Goal: Task Accomplishment & Management: Manage account settings

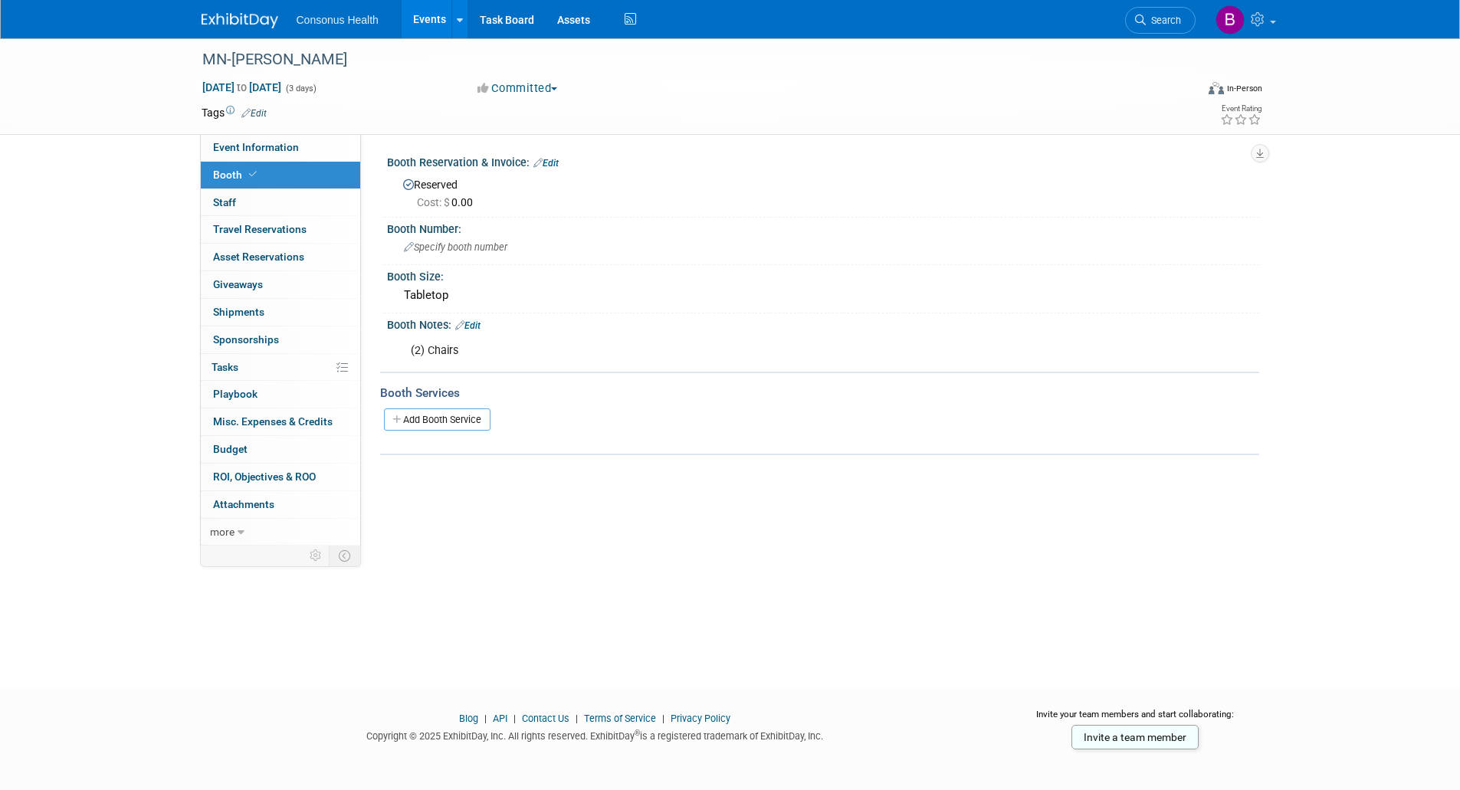
drag, startPoint x: 0, startPoint y: 0, endPoint x: 425, endPoint y: 24, distance: 425.3
click at [425, 24] on link "Events" at bounding box center [430, 19] width 56 height 38
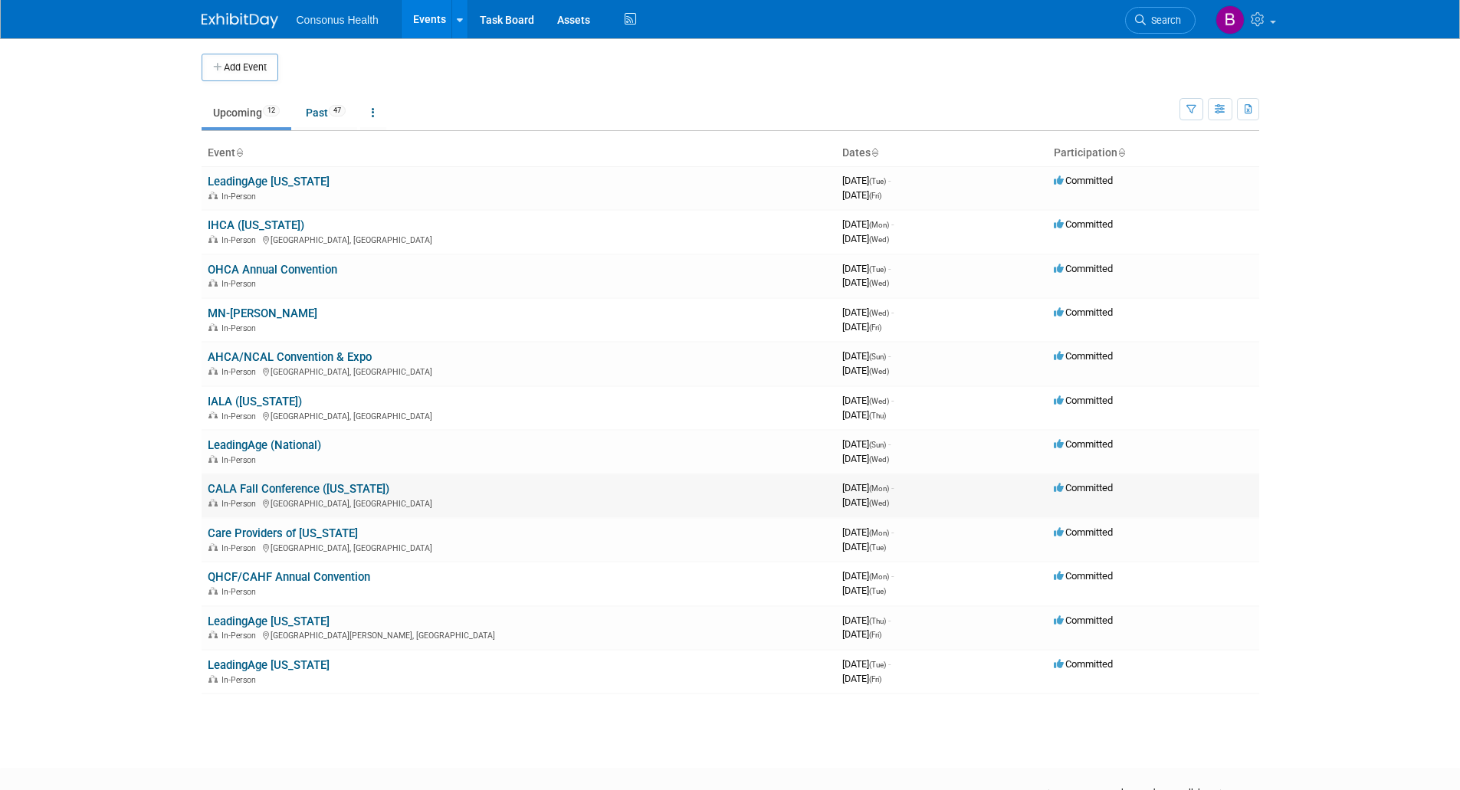
click at [232, 485] on link "CALA Fall Conference ([US_STATE])" at bounding box center [299, 489] width 182 height 14
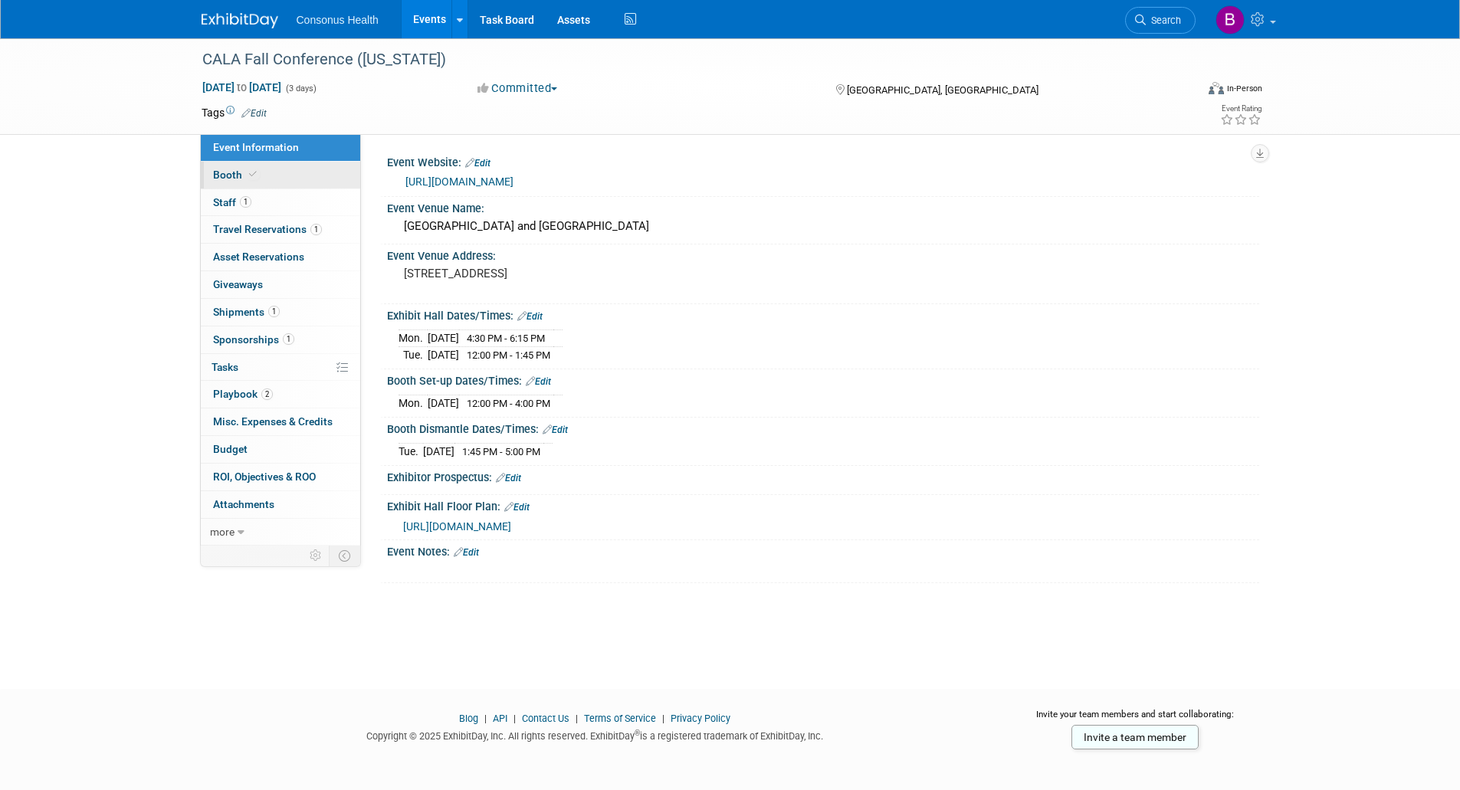
click at [225, 177] on span "Booth" at bounding box center [236, 175] width 47 height 12
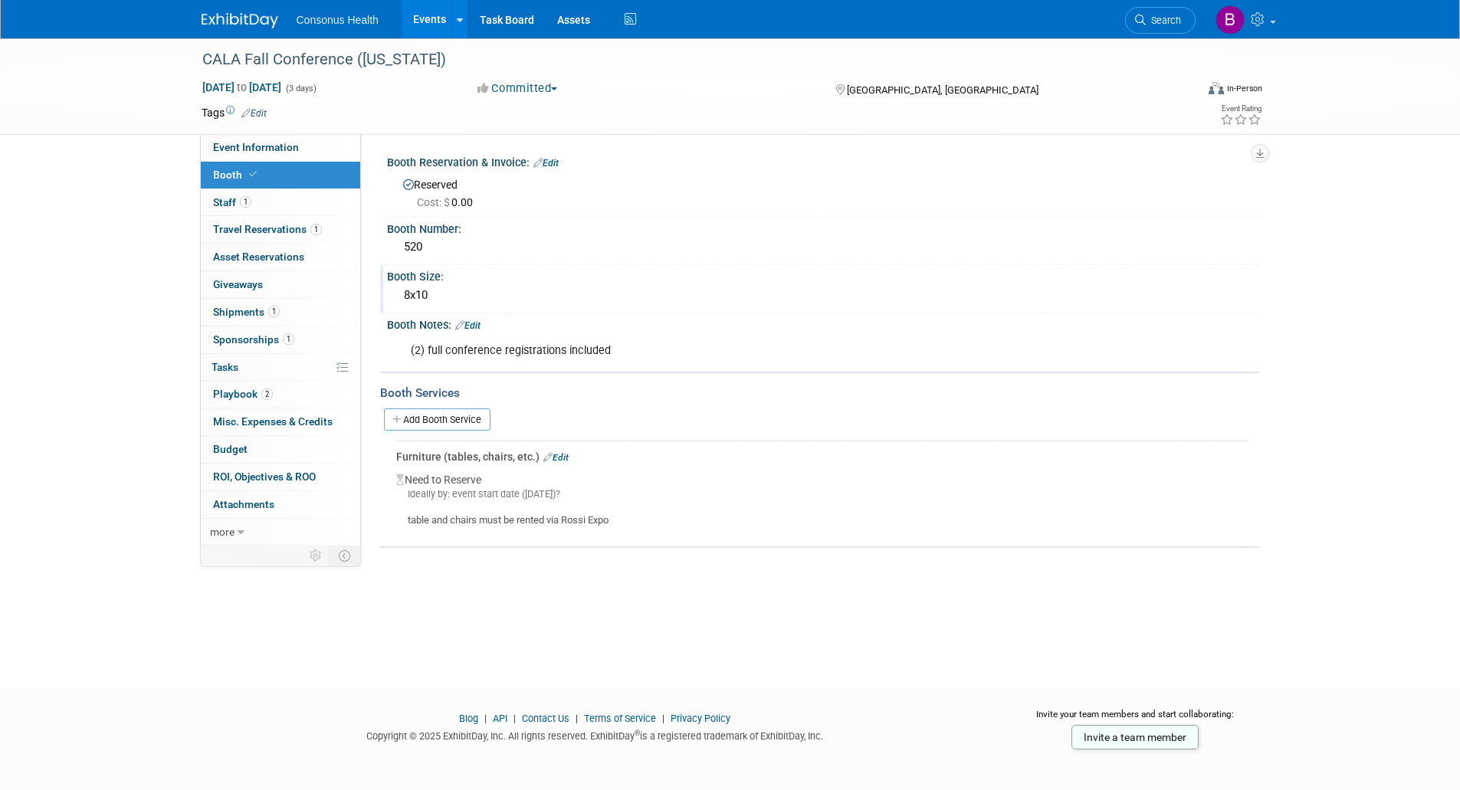
click at [421, 299] on div "8x10" at bounding box center [823, 296] width 849 height 24
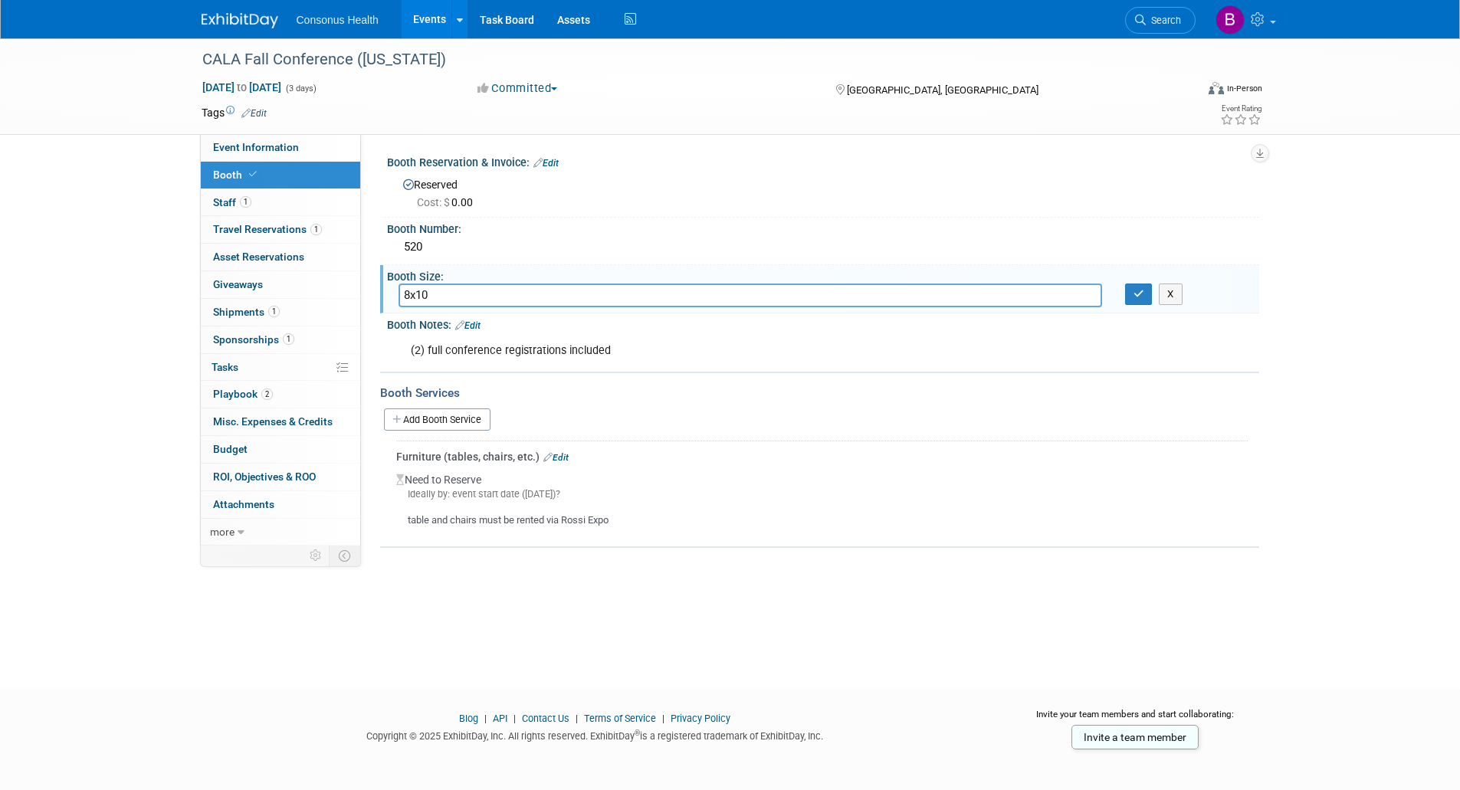
click at [410, 289] on input "8x10" at bounding box center [751, 296] width 704 height 24
type input "10x10"
click at [1132, 293] on button "button" at bounding box center [1139, 294] width 28 height 21
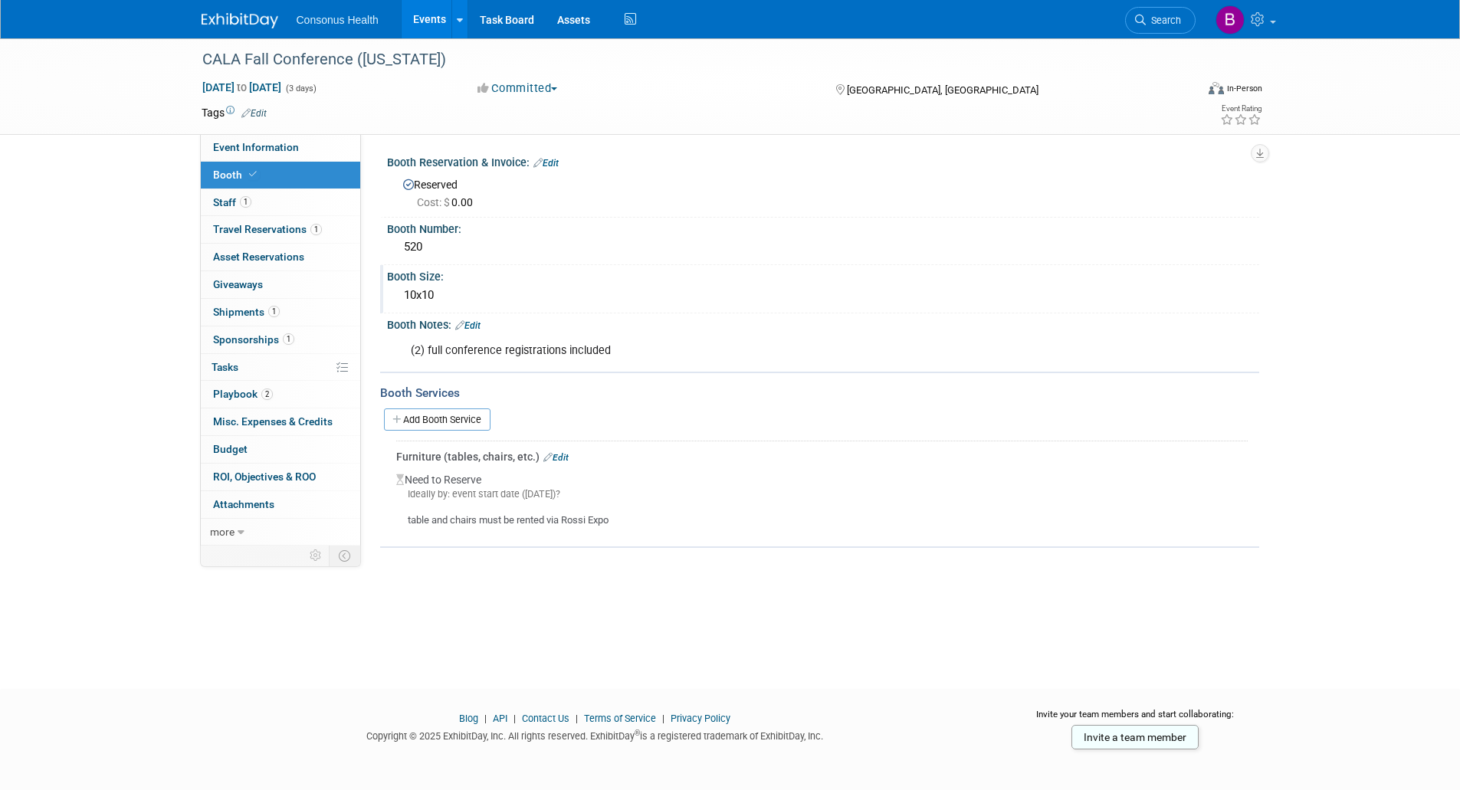
click at [563, 455] on link "Edit" at bounding box center [555, 457] width 25 height 11
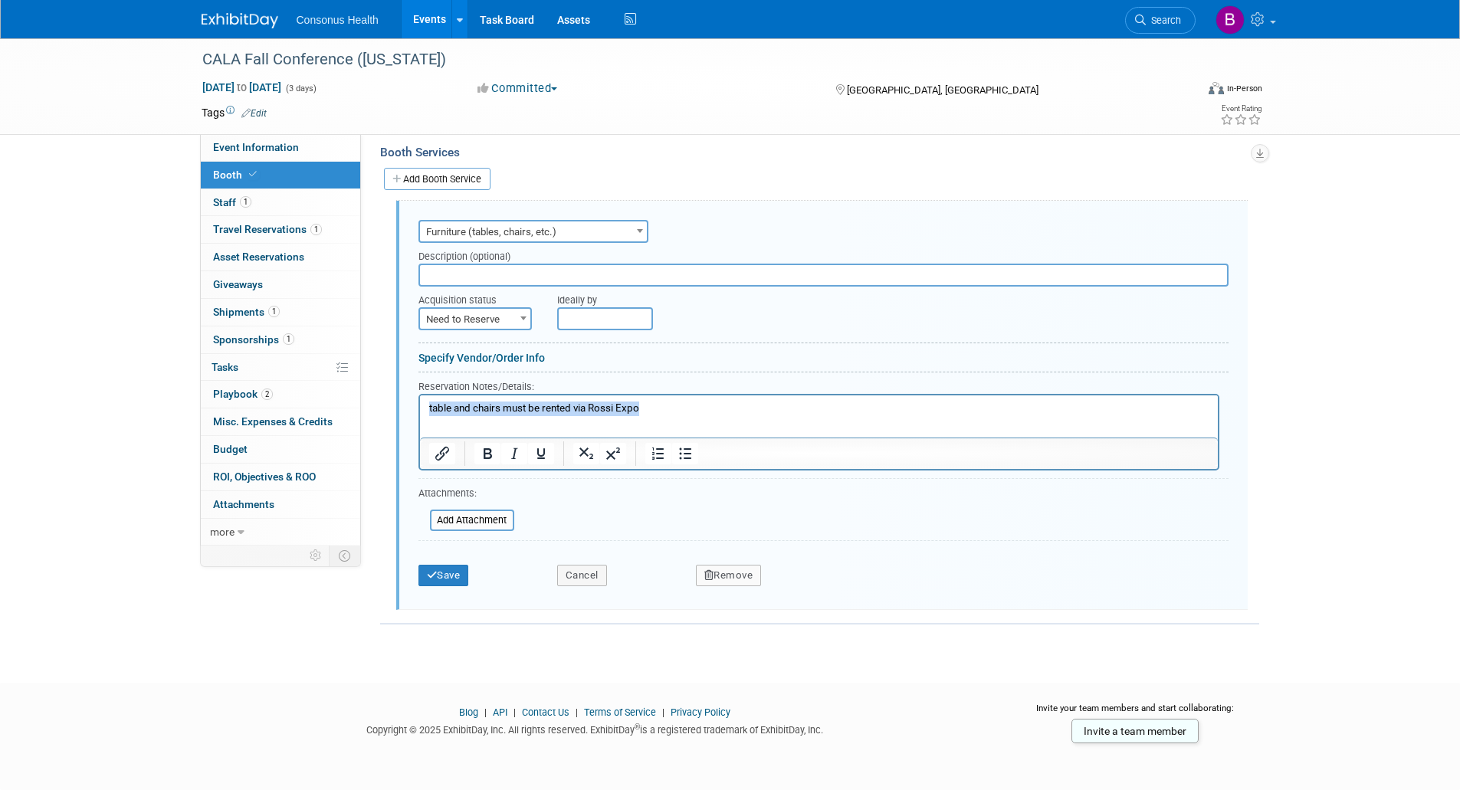
drag, startPoint x: 672, startPoint y: 405, endPoint x: 414, endPoint y: 413, distance: 258.4
click at [419, 413] on html "table and chairs must be rented via Rossi Expo" at bounding box center [818, 405] width 798 height 21
click at [445, 569] on button "Save" at bounding box center [444, 575] width 51 height 21
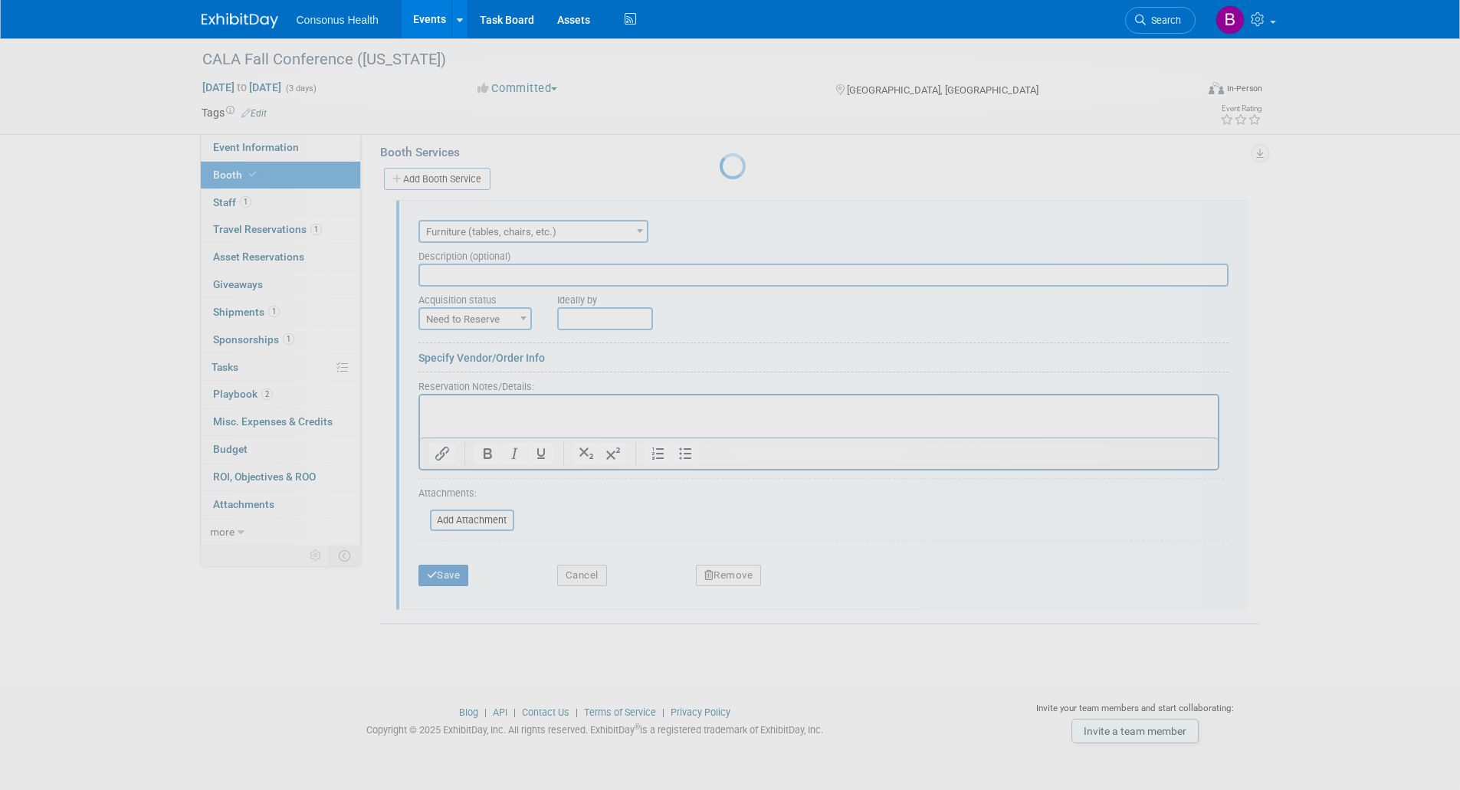
scroll to position [6, 0]
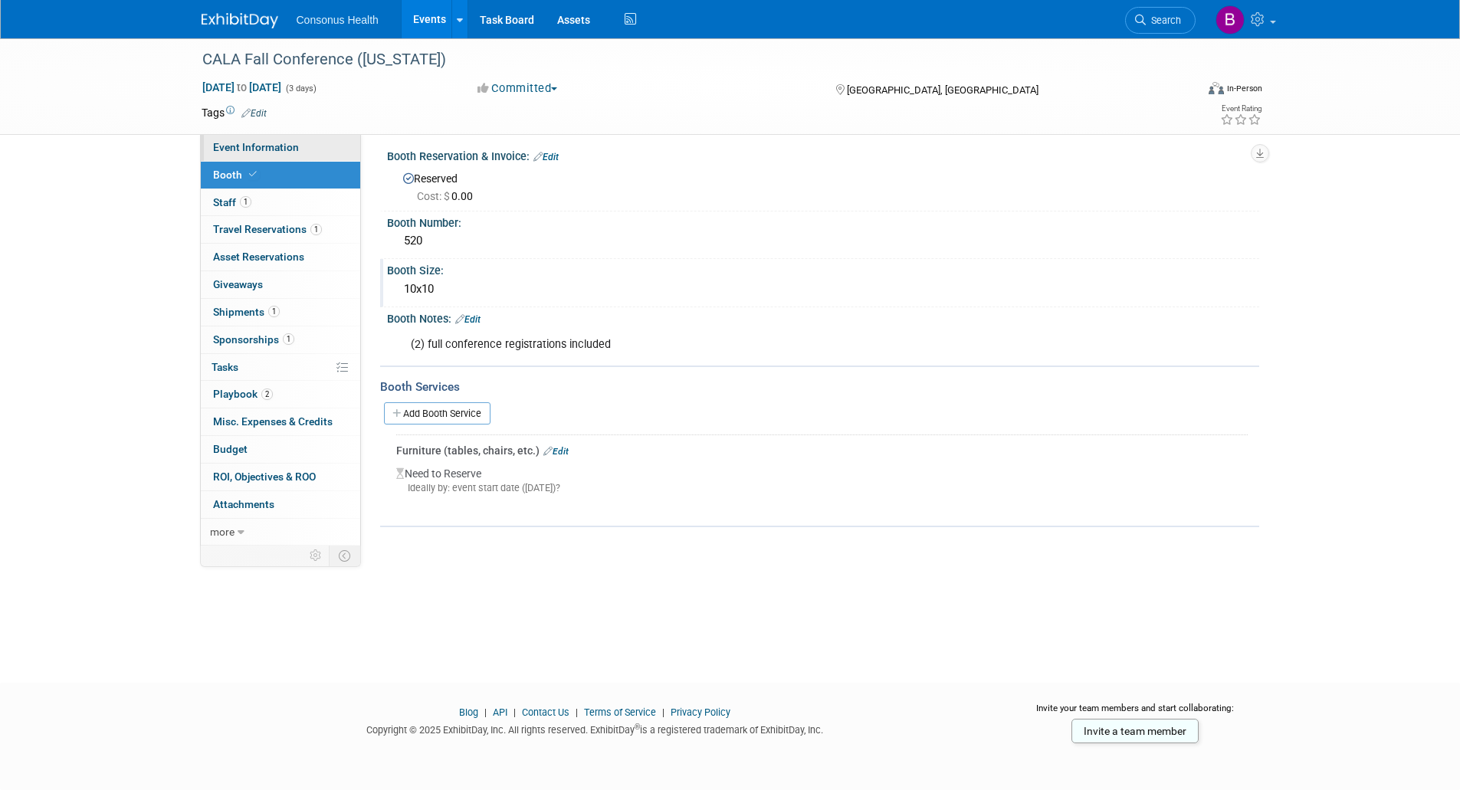
click at [228, 150] on span "Event Information" at bounding box center [256, 147] width 86 height 12
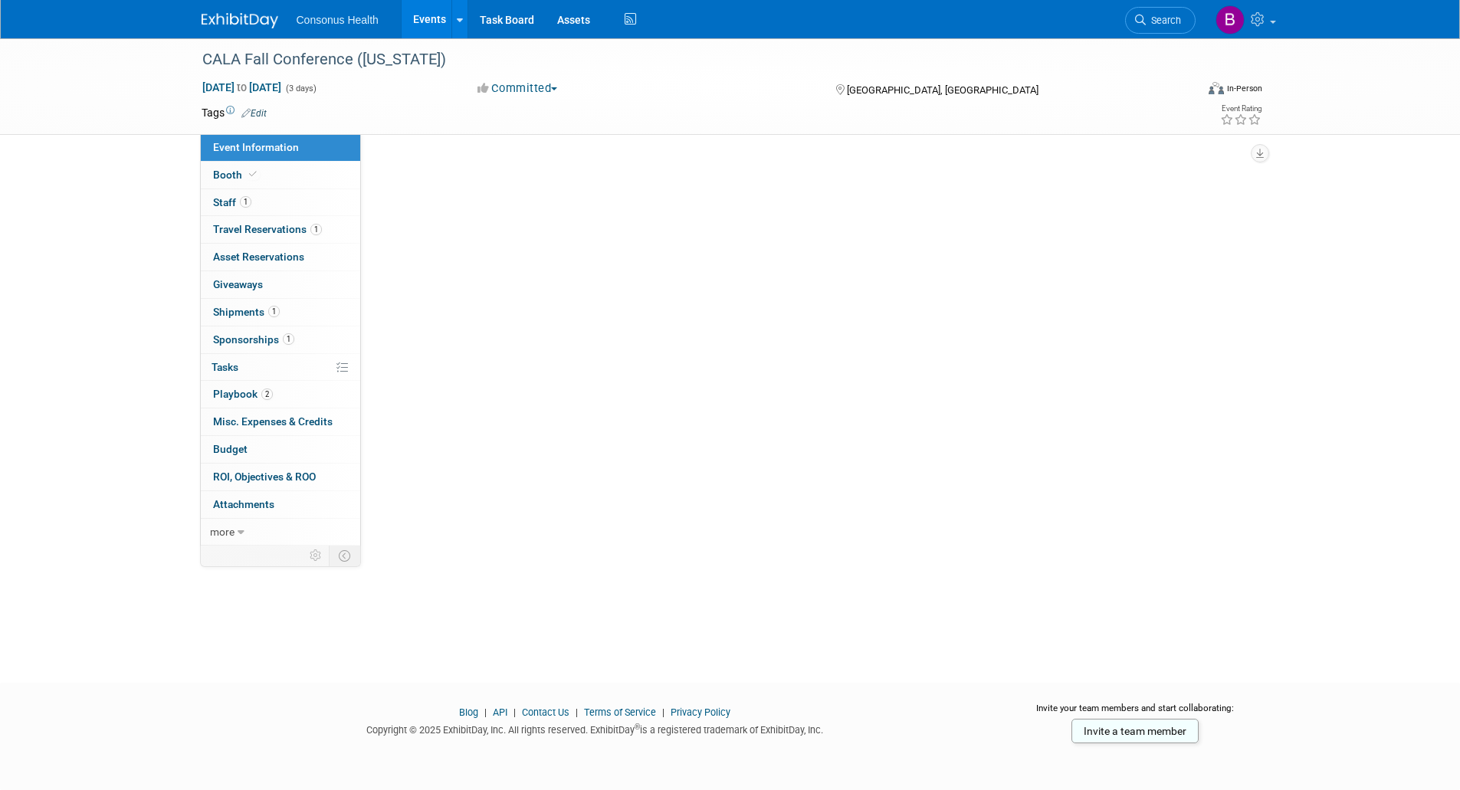
scroll to position [0, 0]
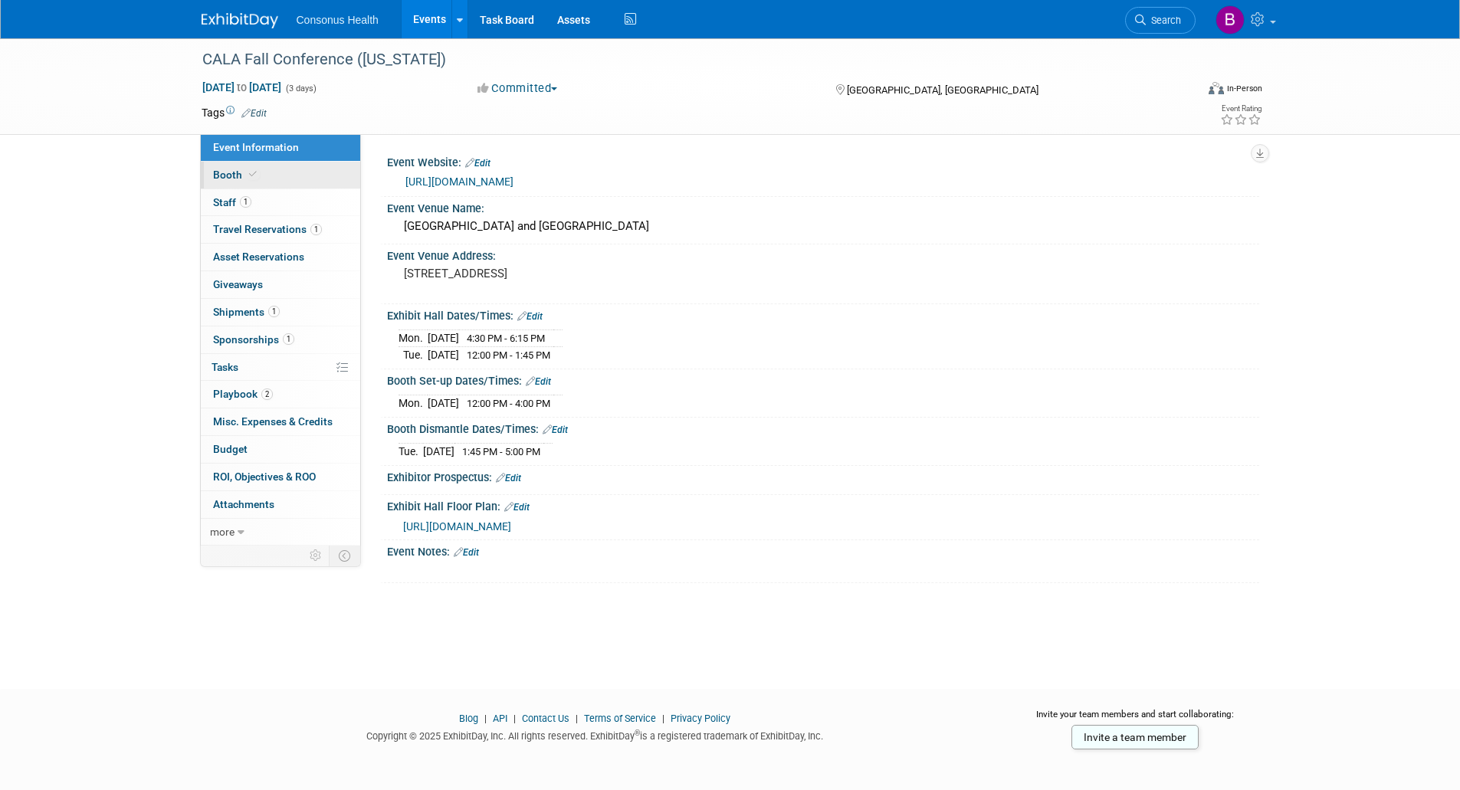
click at [219, 175] on span "Booth" at bounding box center [236, 175] width 47 height 12
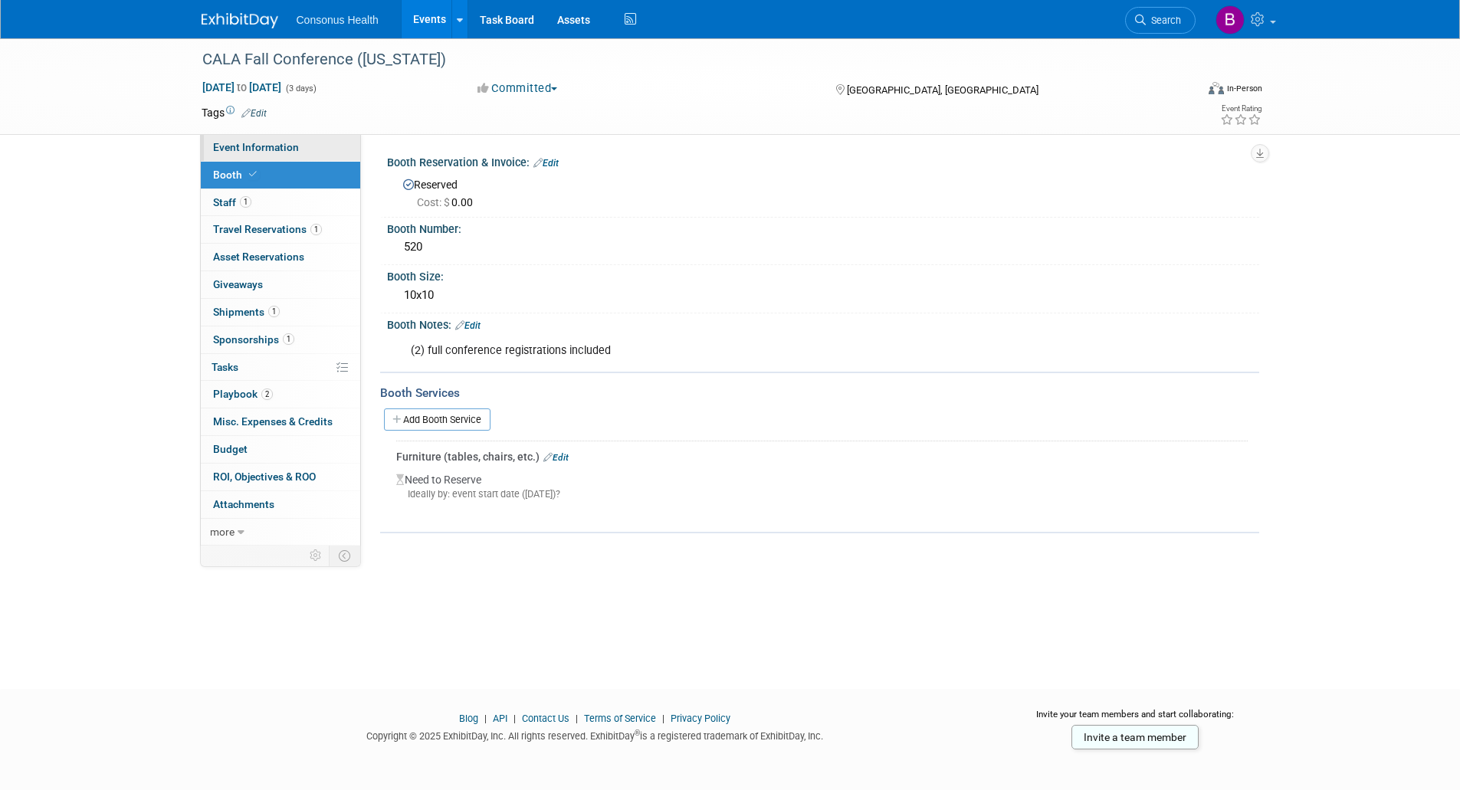
click at [264, 145] on span "Event Information" at bounding box center [256, 147] width 86 height 12
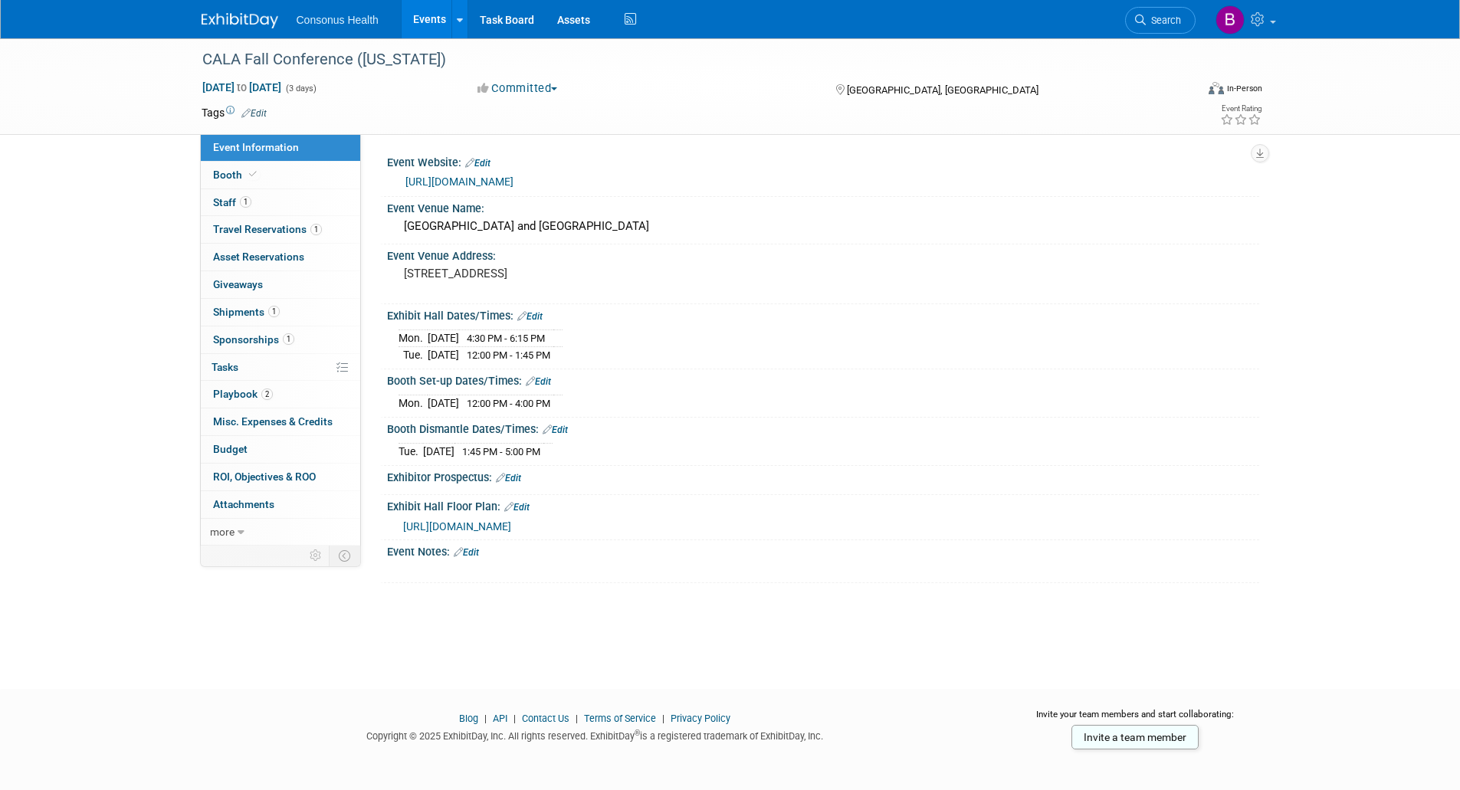
click at [532, 322] on link "Edit" at bounding box center [529, 316] width 25 height 11
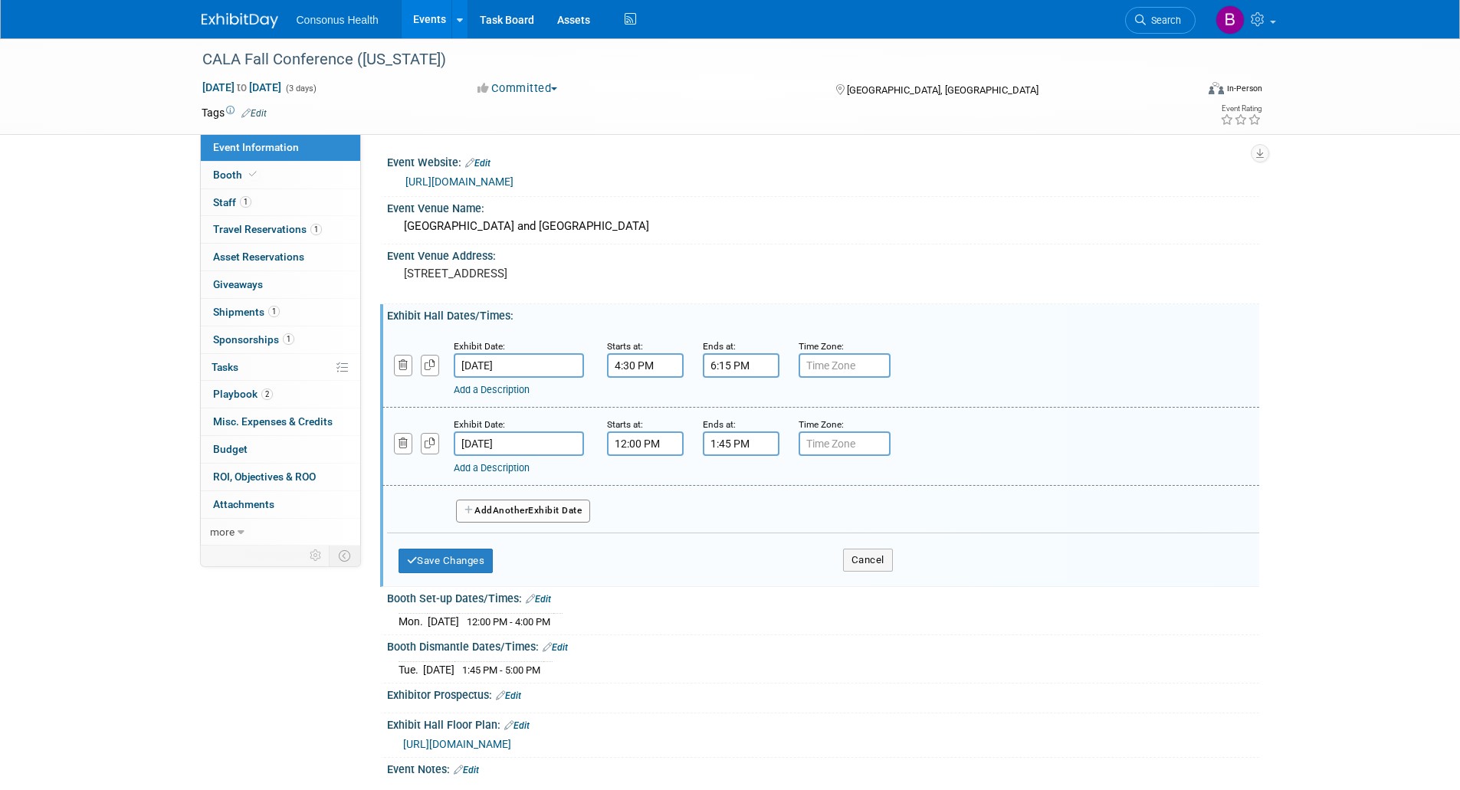
click at [618, 378] on input "4:30 PM" at bounding box center [645, 365] width 77 height 25
click at [648, 450] on span "04" at bounding box center [642, 436] width 29 height 28
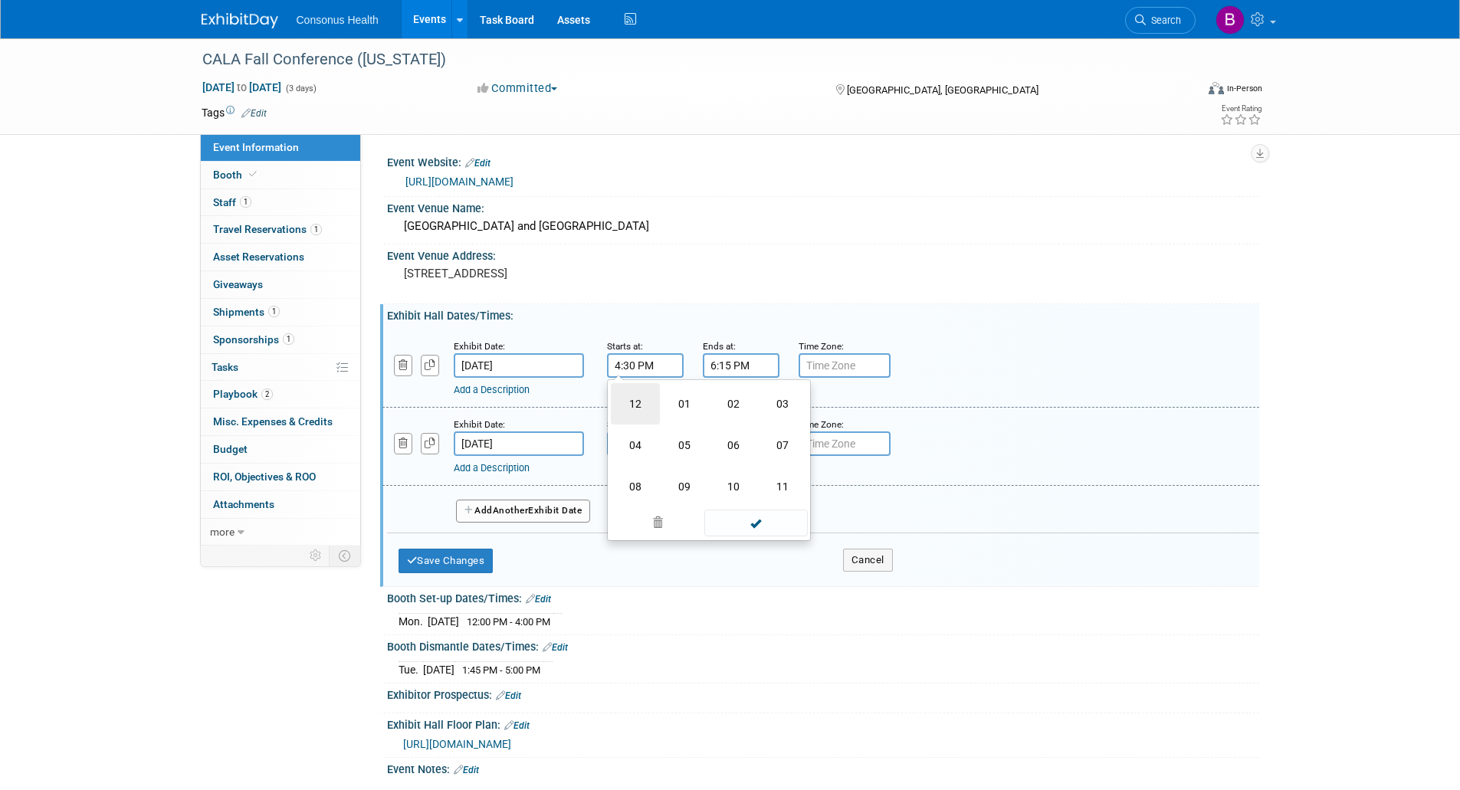
click at [639, 424] on td "12" at bounding box center [635, 403] width 49 height 41
click at [721, 448] on span "30" at bounding box center [714, 436] width 29 height 28
click at [645, 421] on td "00" at bounding box center [635, 403] width 49 height 41
type input "12:00 PM"
click at [754, 508] on span at bounding box center [755, 504] width 103 height 27
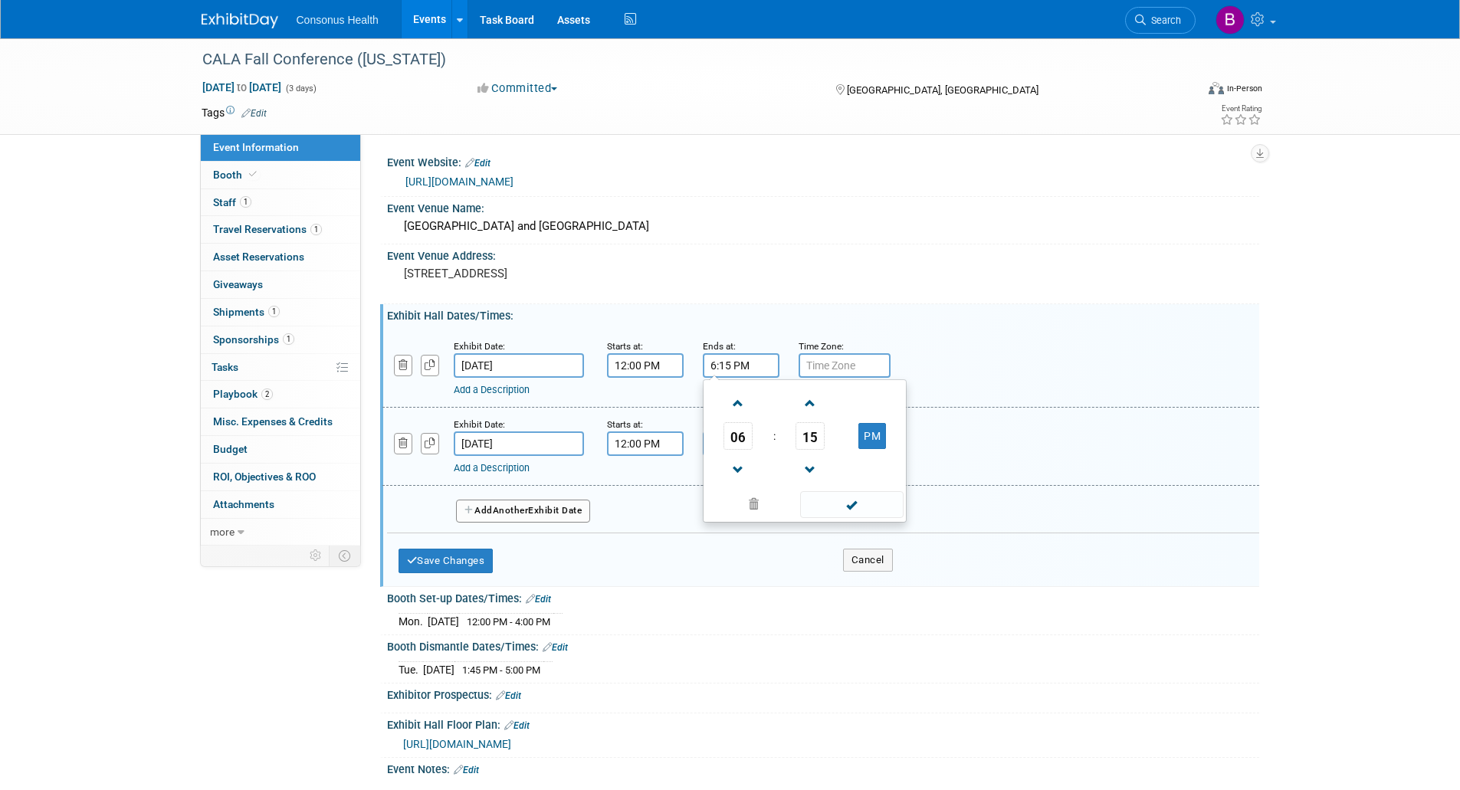
click at [740, 378] on input "6:15 PM" at bounding box center [741, 365] width 77 height 25
click at [726, 481] on span at bounding box center [738, 470] width 27 height 27
click at [808, 447] on span "15" at bounding box center [810, 436] width 29 height 28
click at [732, 415] on td "00" at bounding box center [731, 403] width 49 height 41
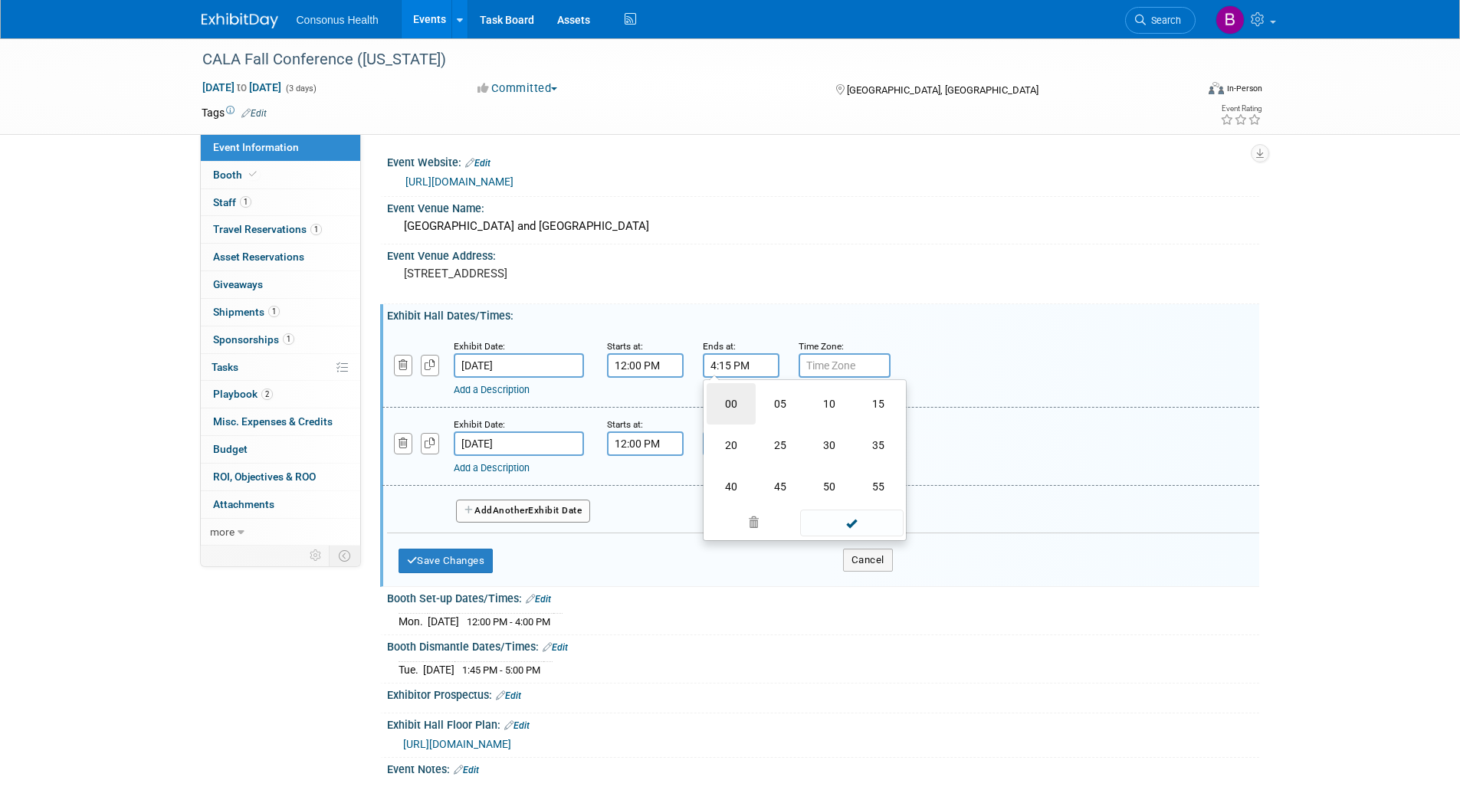
type input "4:00 PM"
click at [848, 518] on span at bounding box center [851, 504] width 103 height 27
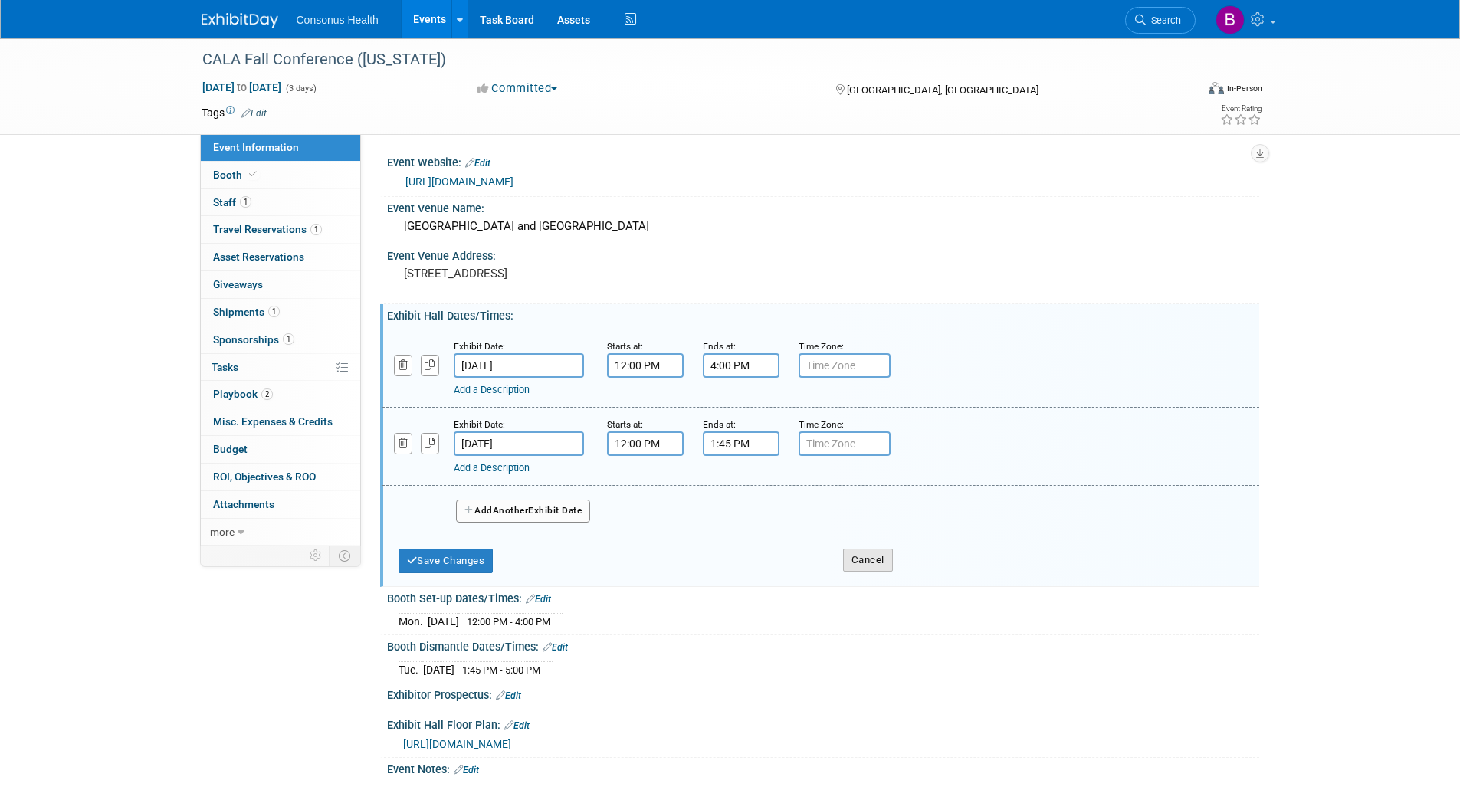
click at [872, 570] on button "Cancel" at bounding box center [868, 560] width 50 height 23
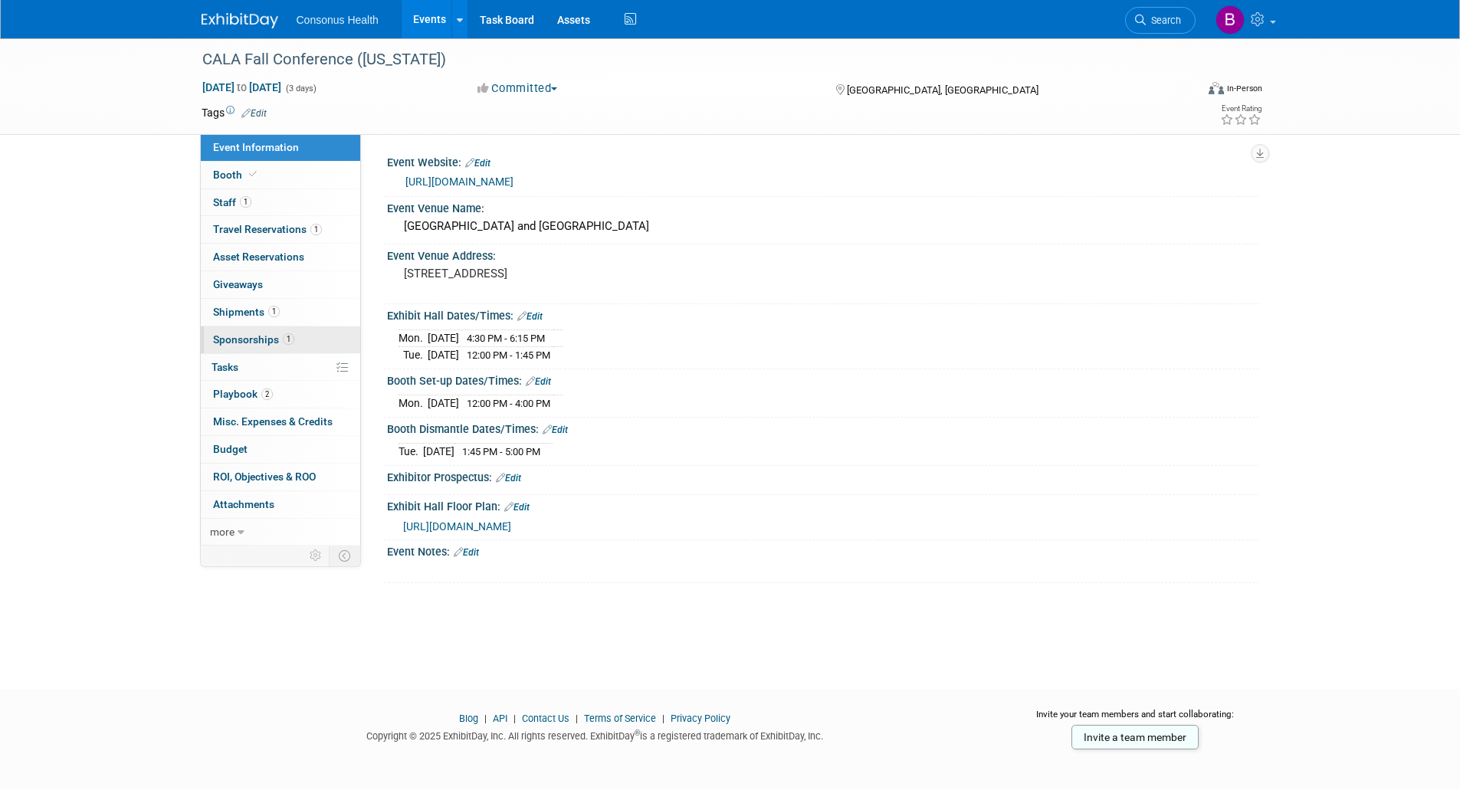
click at [243, 342] on span "Sponsorships 1" at bounding box center [253, 339] width 81 height 12
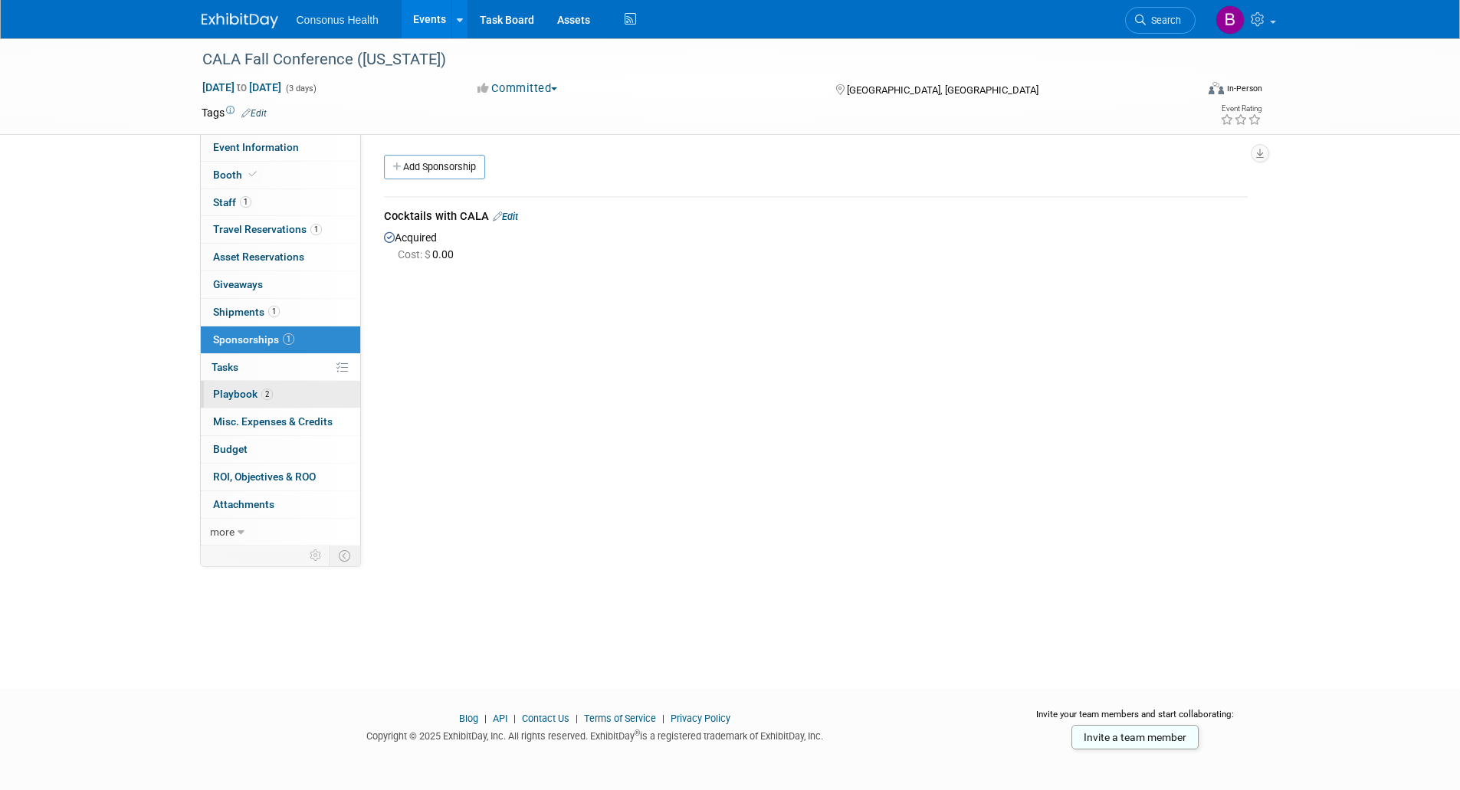
click at [244, 399] on span "Playbook 2" at bounding box center [243, 394] width 60 height 12
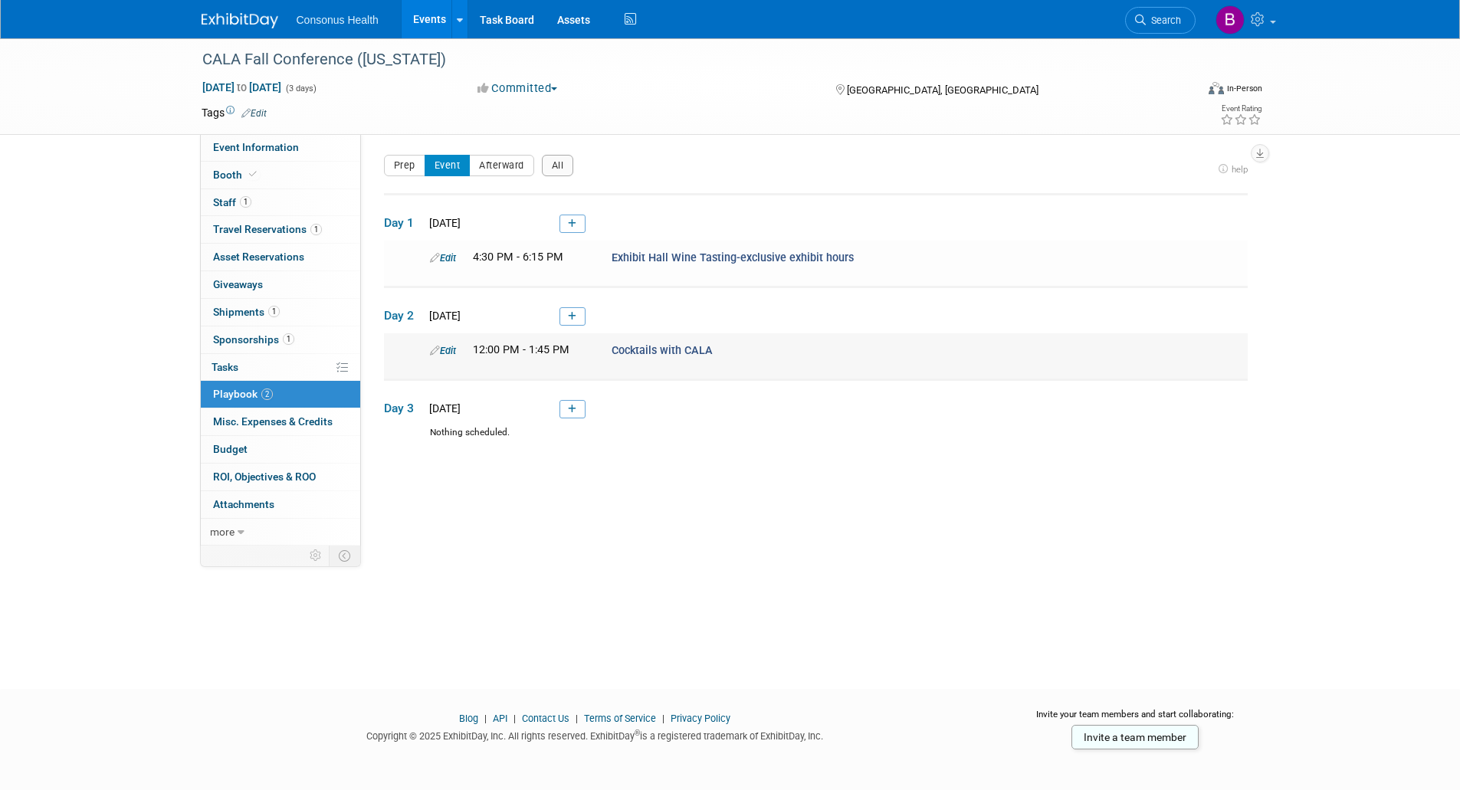
click at [444, 350] on link "Edit" at bounding box center [443, 350] width 26 height 11
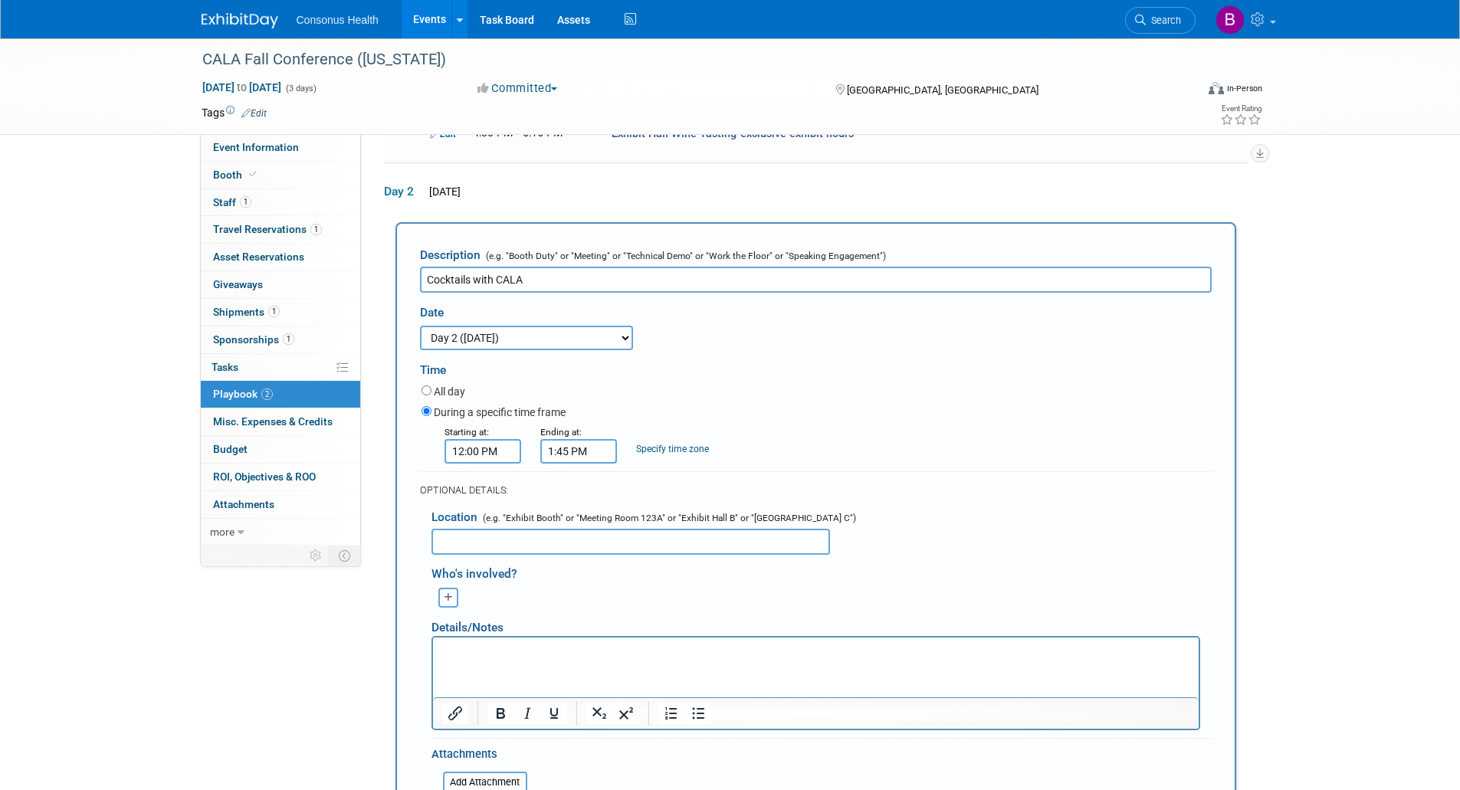
scroll to position [159, 0]
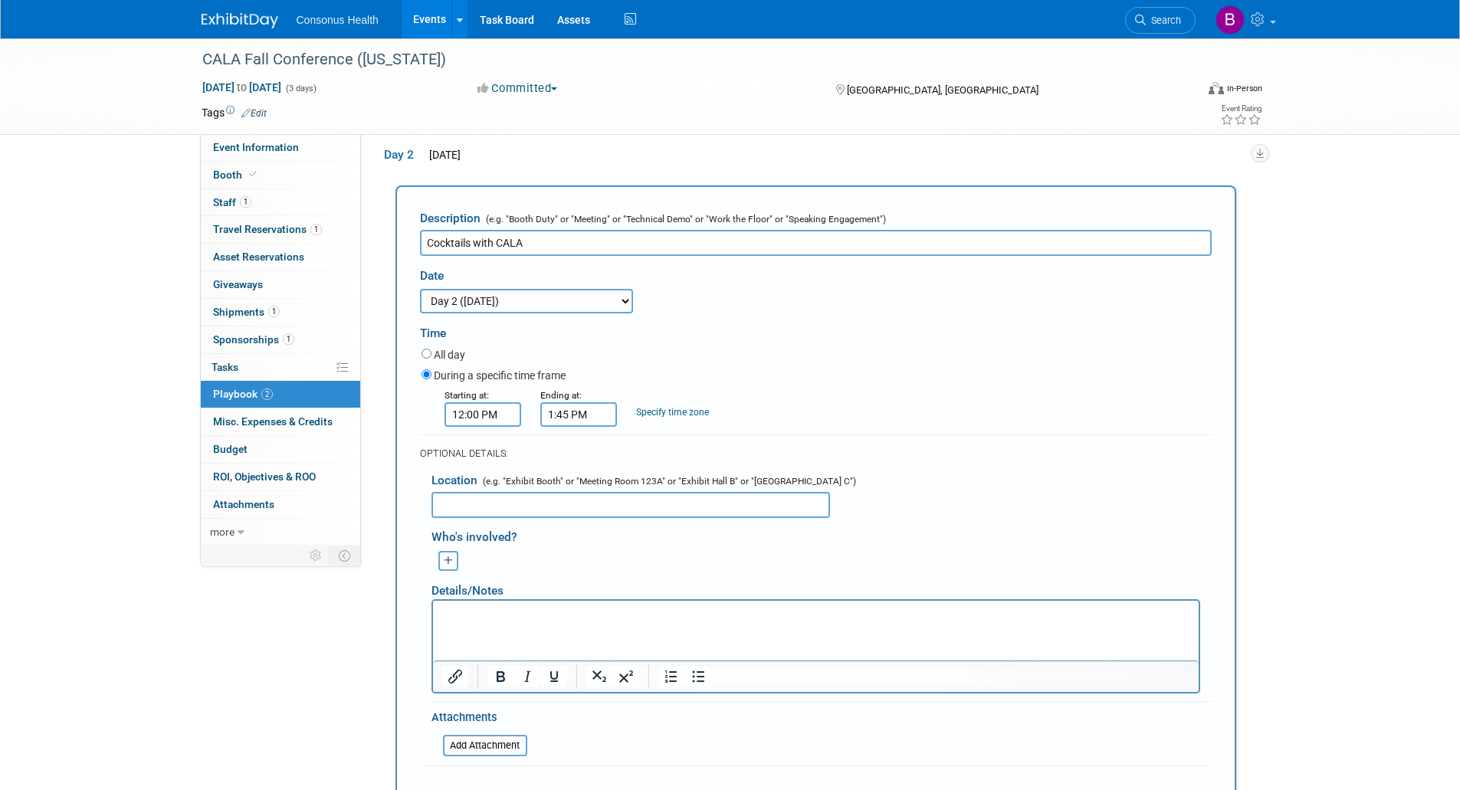
click at [457, 414] on input "12:00 PM" at bounding box center [483, 414] width 77 height 25
click at [471, 478] on span "12" at bounding box center [479, 485] width 29 height 28
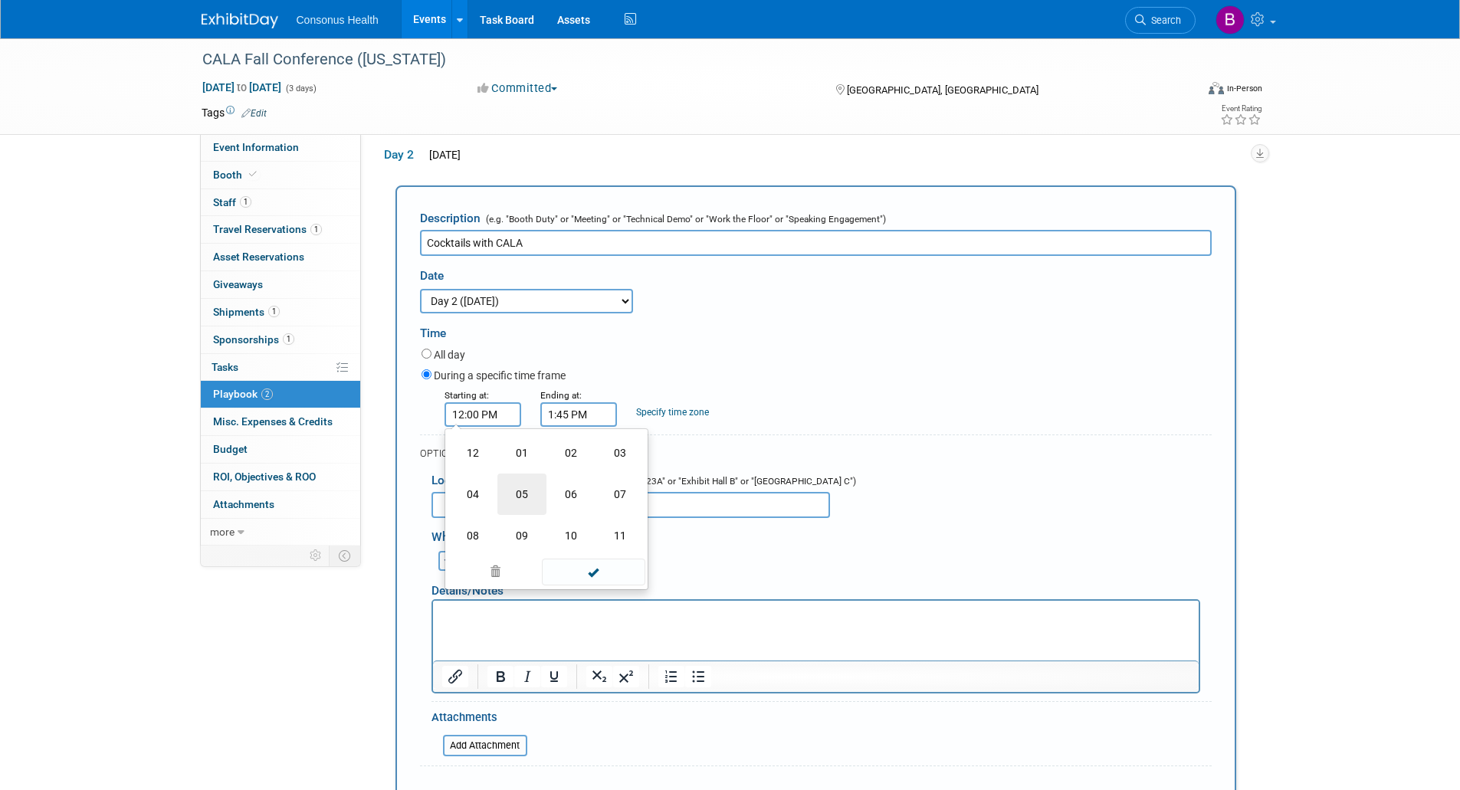
click at [522, 492] on td "05" at bounding box center [521, 494] width 49 height 41
click at [544, 484] on span "00" at bounding box center [551, 485] width 29 height 28
click at [611, 457] on td "15" at bounding box center [620, 452] width 49 height 41
type input "5:15 PM"
click at [578, 554] on span at bounding box center [593, 553] width 103 height 27
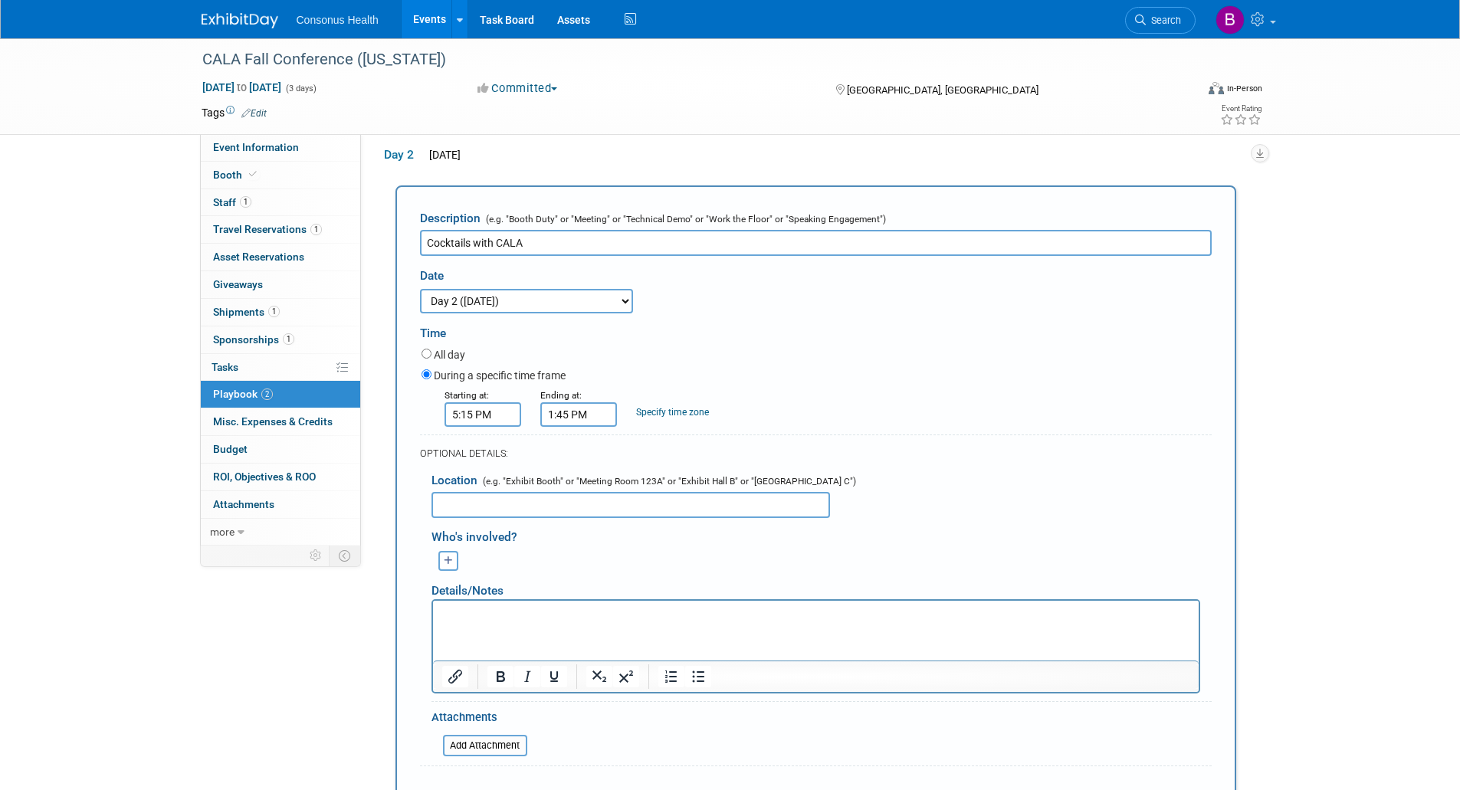
click at [560, 414] on input "1:45 PM" at bounding box center [578, 414] width 77 height 25
click at [579, 482] on span "01" at bounding box center [575, 485] width 29 height 28
click at [664, 497] on td "06" at bounding box center [666, 494] width 49 height 41
click at [649, 492] on span "45" at bounding box center [647, 485] width 29 height 28
click at [651, 492] on td "30" at bounding box center [666, 494] width 49 height 41
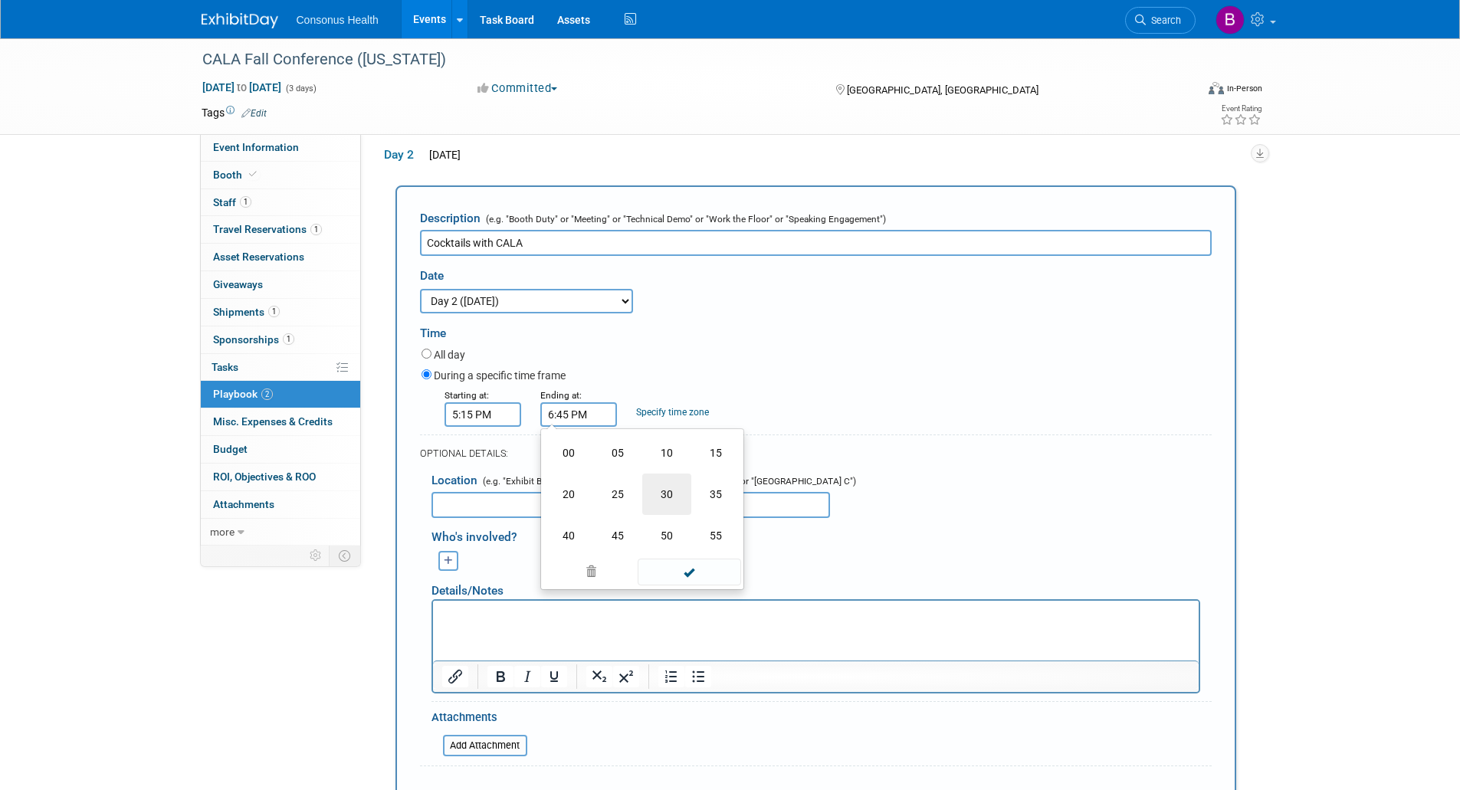
type input "6:30 PM"
click at [694, 552] on span at bounding box center [689, 553] width 103 height 27
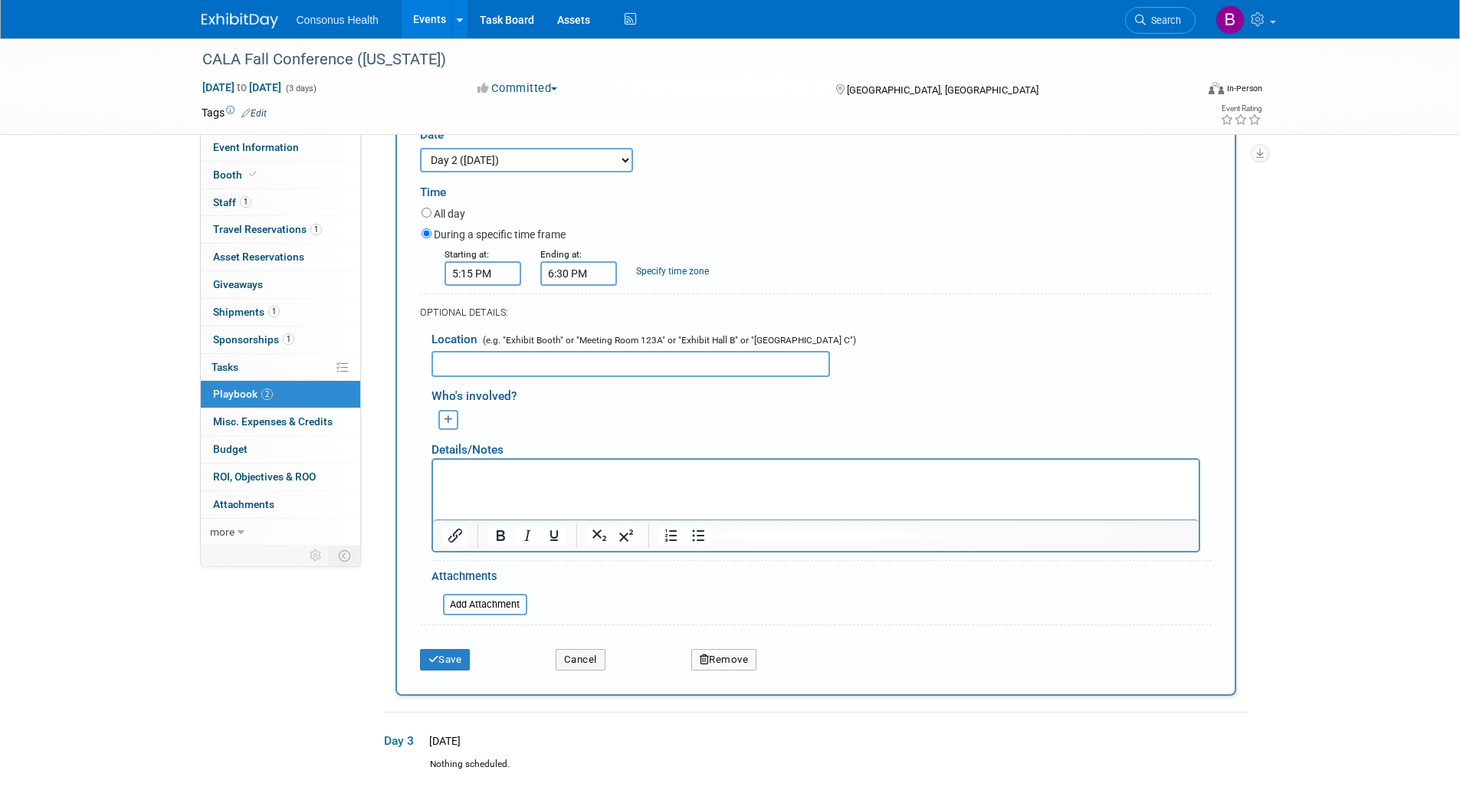
scroll to position [464, 0]
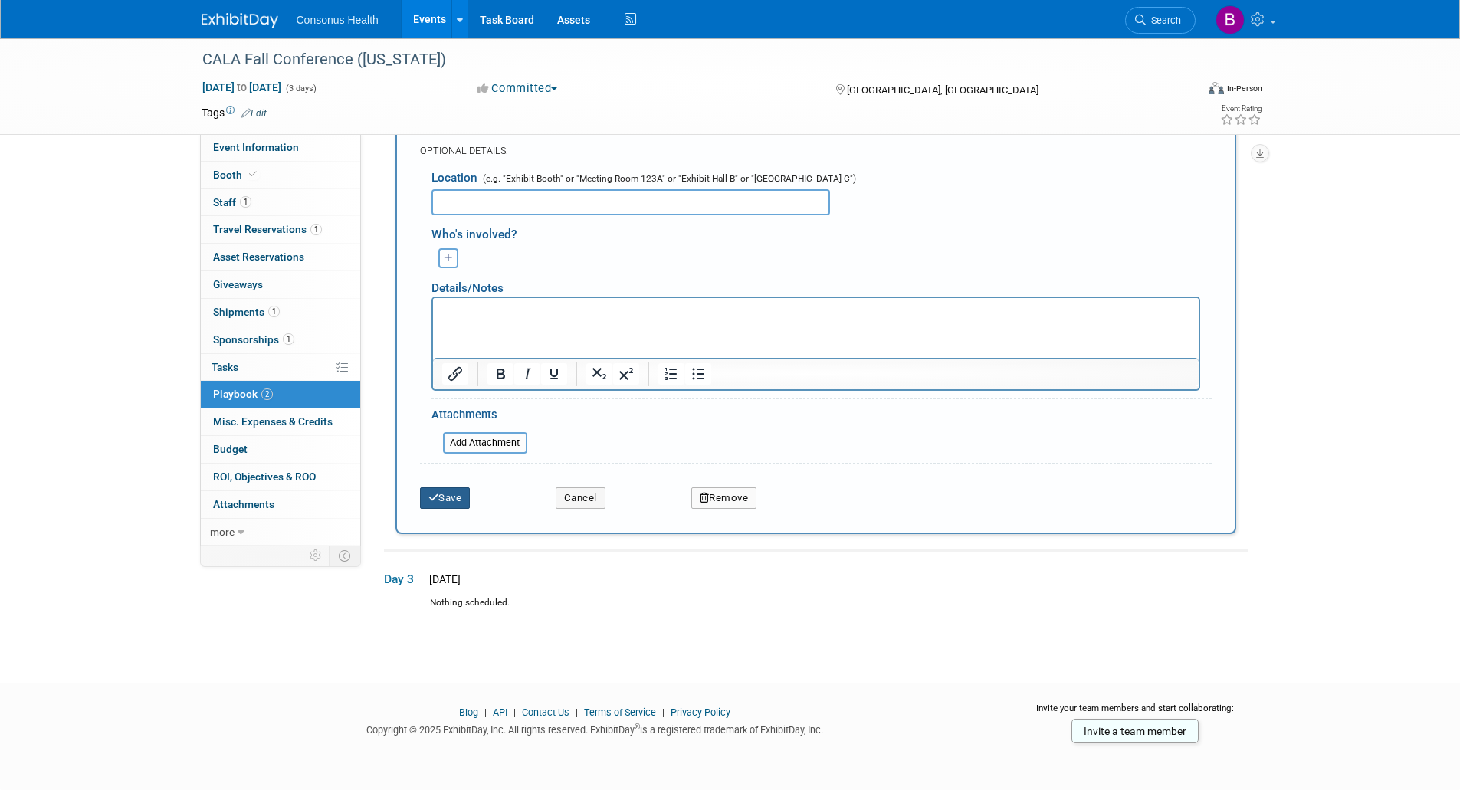
click at [431, 491] on button "Save" at bounding box center [445, 498] width 51 height 21
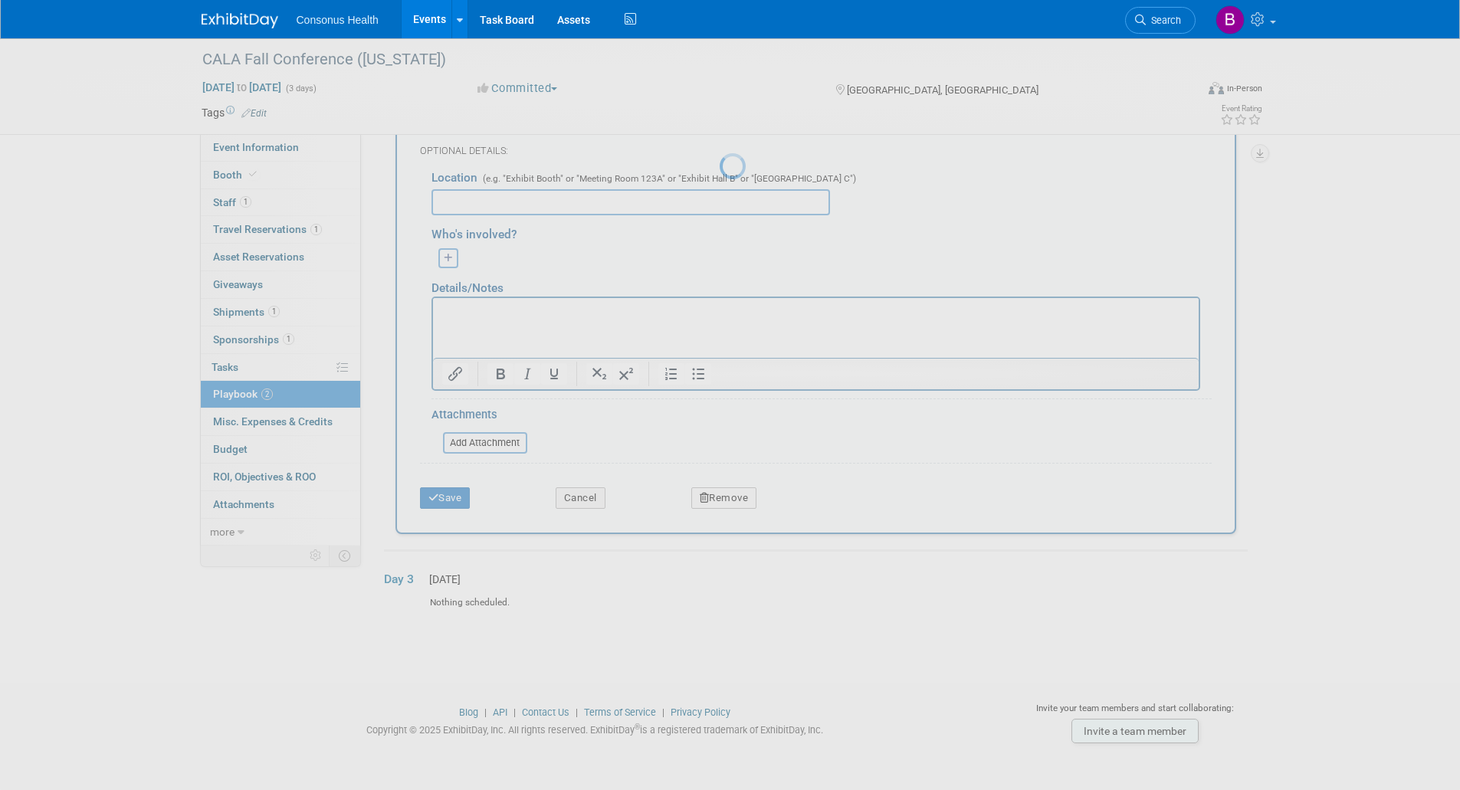
scroll to position [6, 0]
